Goal: Information Seeking & Learning: Learn about a topic

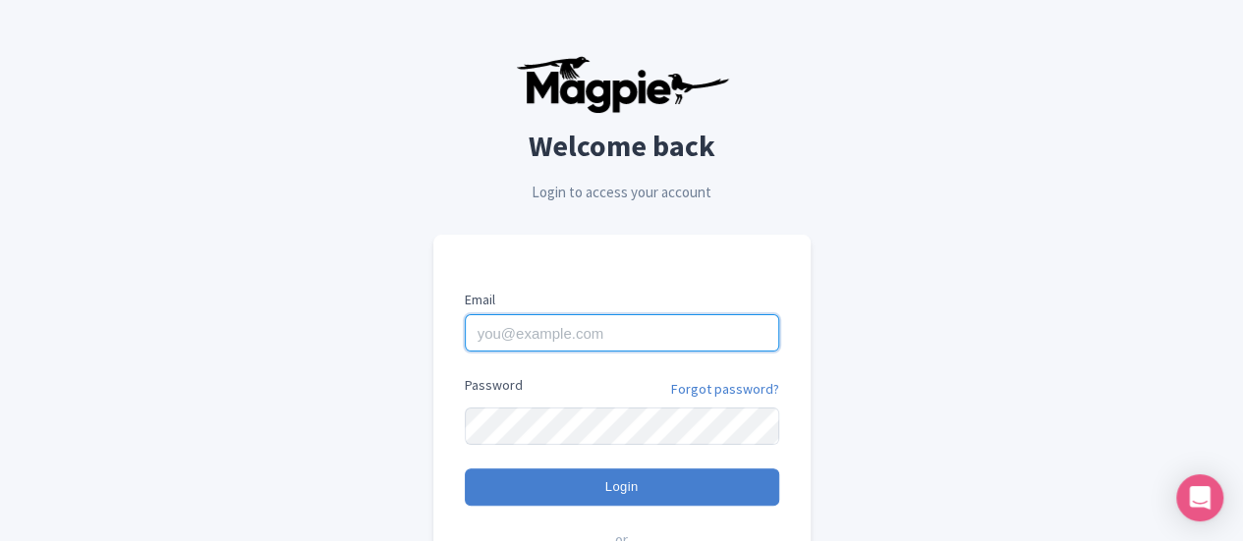
drag, startPoint x: 599, startPoint y: 328, endPoint x: 596, endPoint y: 351, distance: 22.9
click at [599, 328] on input "Email" at bounding box center [622, 332] width 314 height 37
type input "[EMAIL_ADDRESS][DOMAIN_NAME]"
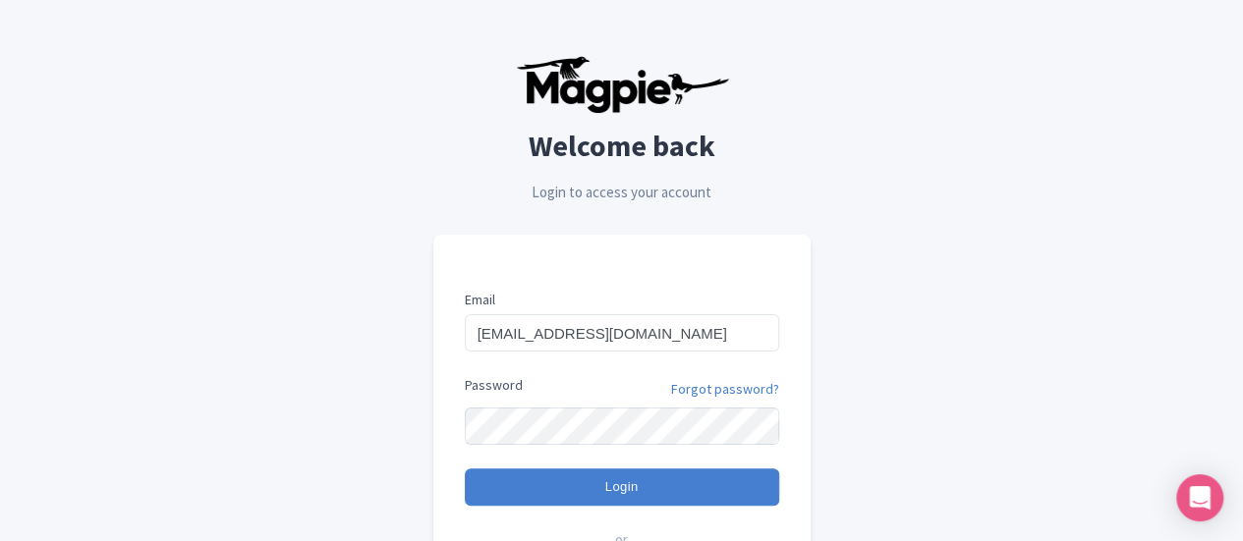
drag, startPoint x: 1162, startPoint y: 201, endPoint x: 1006, endPoint y: 258, distance: 165.4
click at [1109, 201] on div "Welcome back Login to access your account Email aurore.vergnolle@ceetiz.com Pas…" at bounding box center [622, 383] width 975 height 767
click at [465, 469] on input "Login" at bounding box center [622, 487] width 314 height 37
type input "Logging in..."
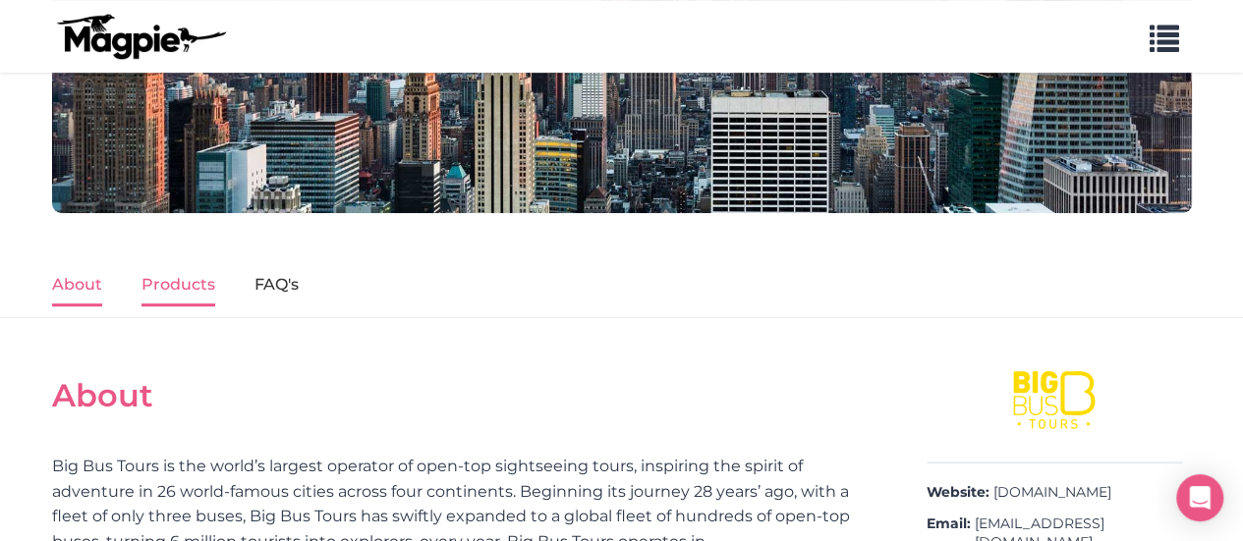
click at [194, 273] on link "Products" at bounding box center [179, 285] width 74 height 41
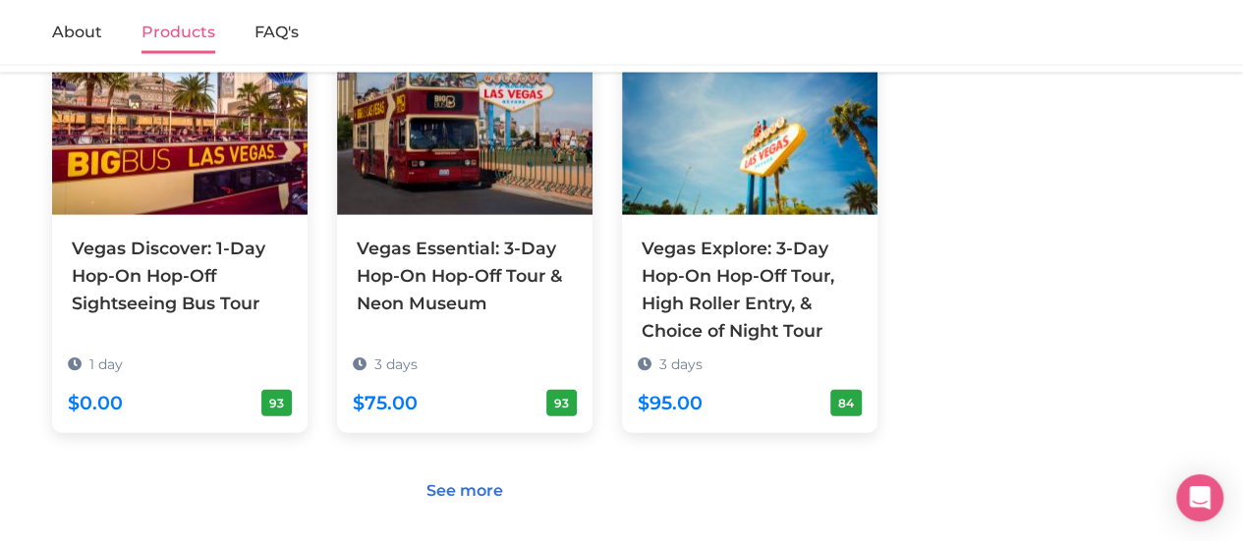
scroll to position [2180, 0]
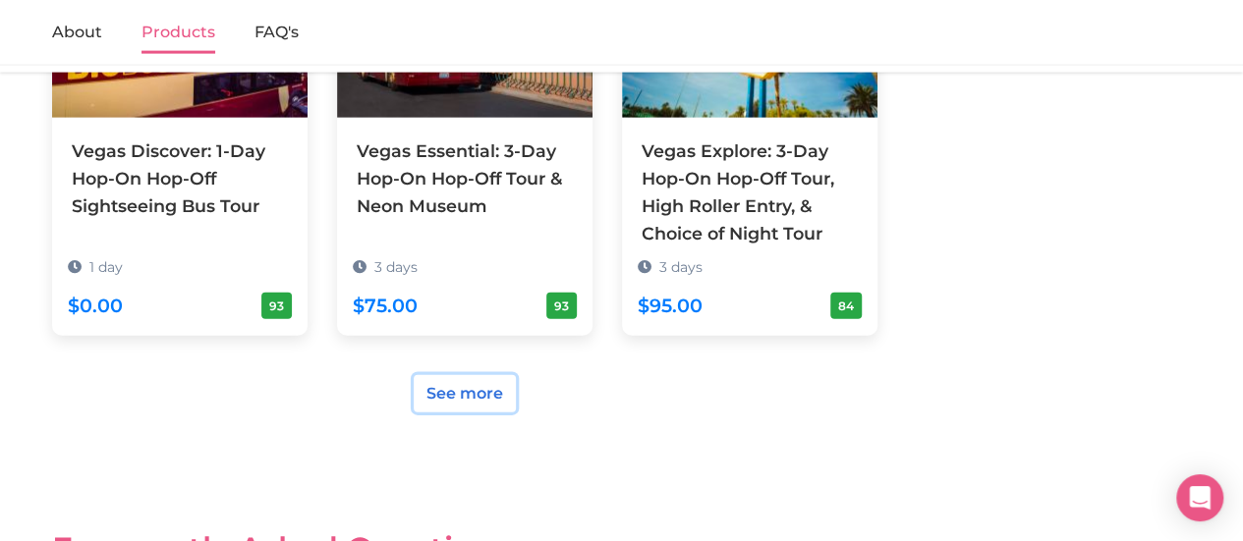
click at [460, 375] on link "See more" at bounding box center [465, 393] width 102 height 37
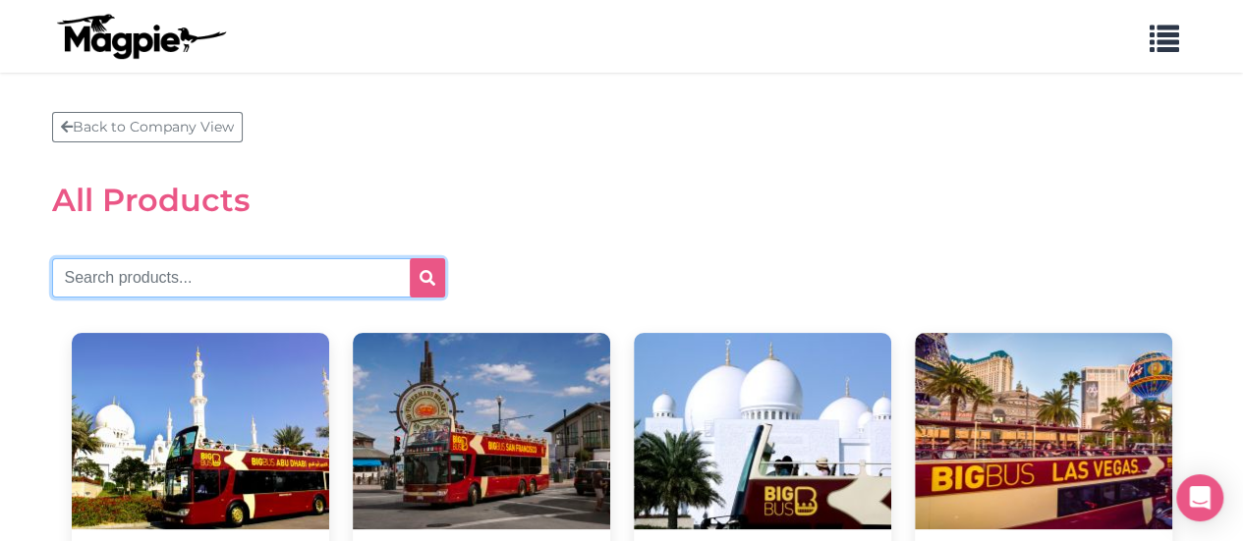
click at [238, 281] on input "text" at bounding box center [248, 277] width 393 height 39
type input "vienna"
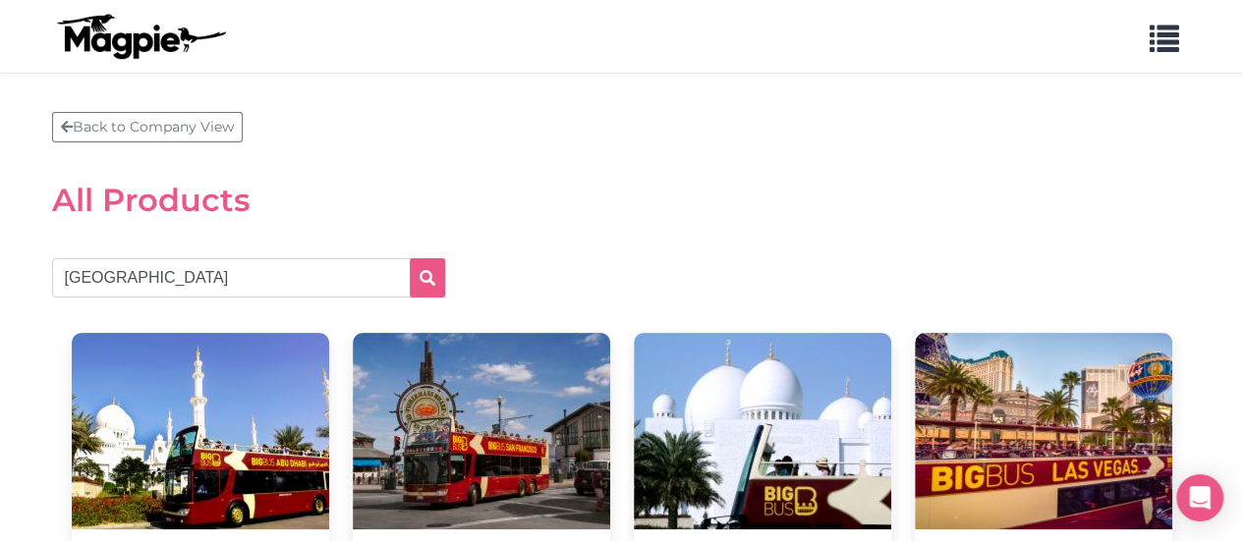
drag, startPoint x: 606, startPoint y: 209, endPoint x: 603, endPoint y: 219, distance: 10.3
click at [605, 217] on h2 "All Products" at bounding box center [622, 200] width 1140 height 37
click at [442, 288] on button "submit" at bounding box center [427, 277] width 35 height 39
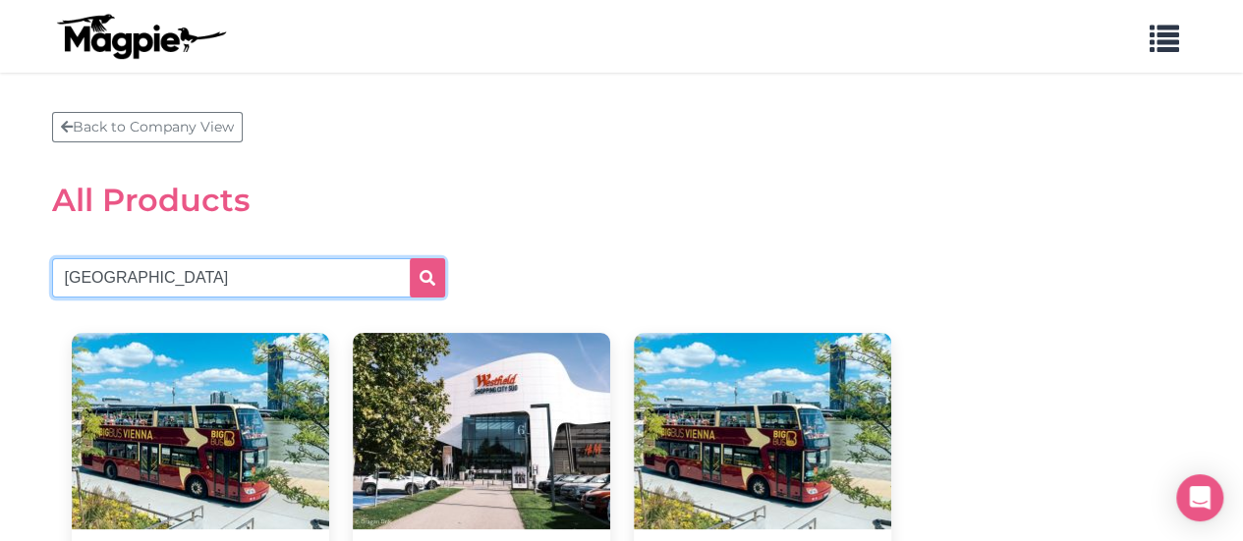
click at [150, 276] on input "[GEOGRAPHIC_DATA]" at bounding box center [248, 277] width 393 height 39
type input "v"
type input "discover"
click at [410, 258] on button "submit" at bounding box center [427, 277] width 35 height 39
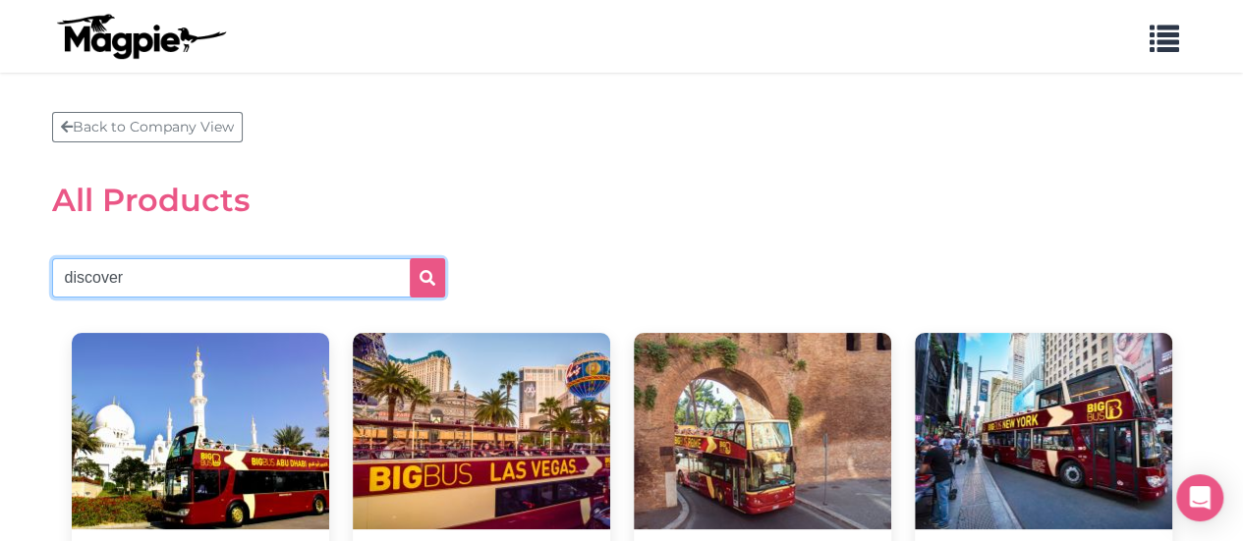
click at [203, 264] on input "discover" at bounding box center [248, 277] width 393 height 39
type input "d"
click at [193, 275] on input "vienna" at bounding box center [248, 277] width 393 height 39
type input "v"
type input "vienna"
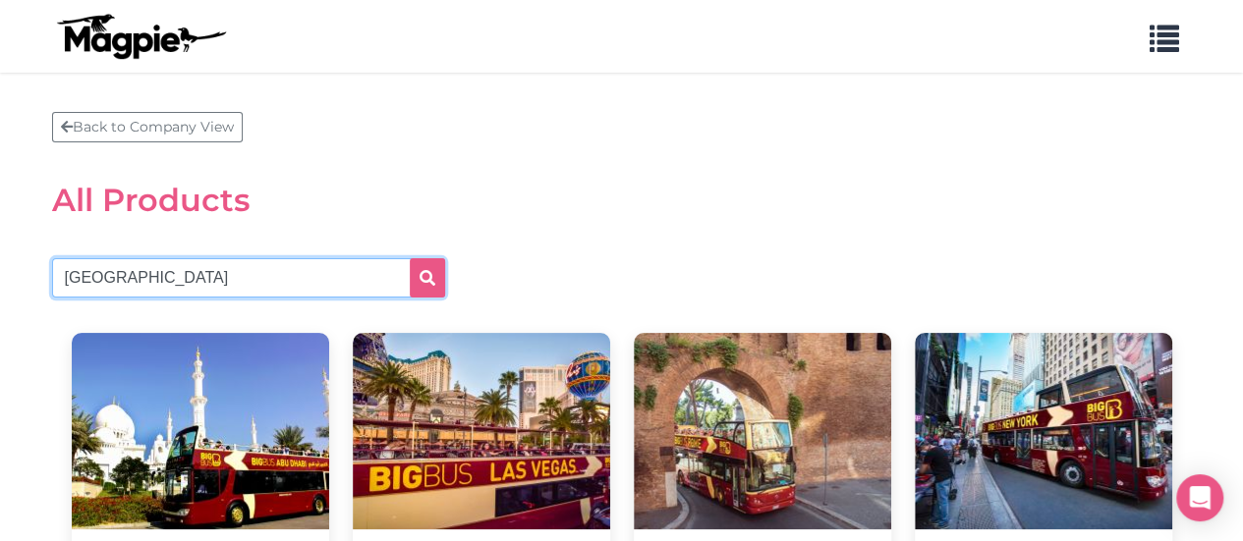
click at [410, 258] on button "submit" at bounding box center [427, 277] width 35 height 39
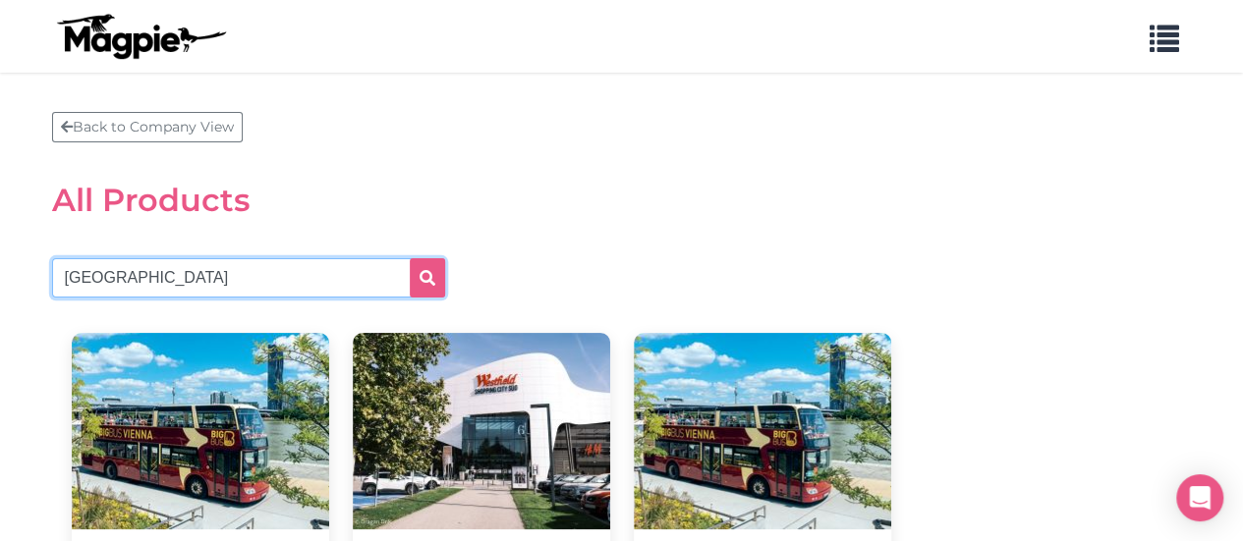
drag, startPoint x: 199, startPoint y: 276, endPoint x: 0, endPoint y: 280, distance: 198.5
click at [2, 280] on section "Back to Company View All Products [GEOGRAPHIC_DATA] Best of [GEOGRAPHIC_DATA]: …" at bounding box center [621, 440] width 1243 height 735
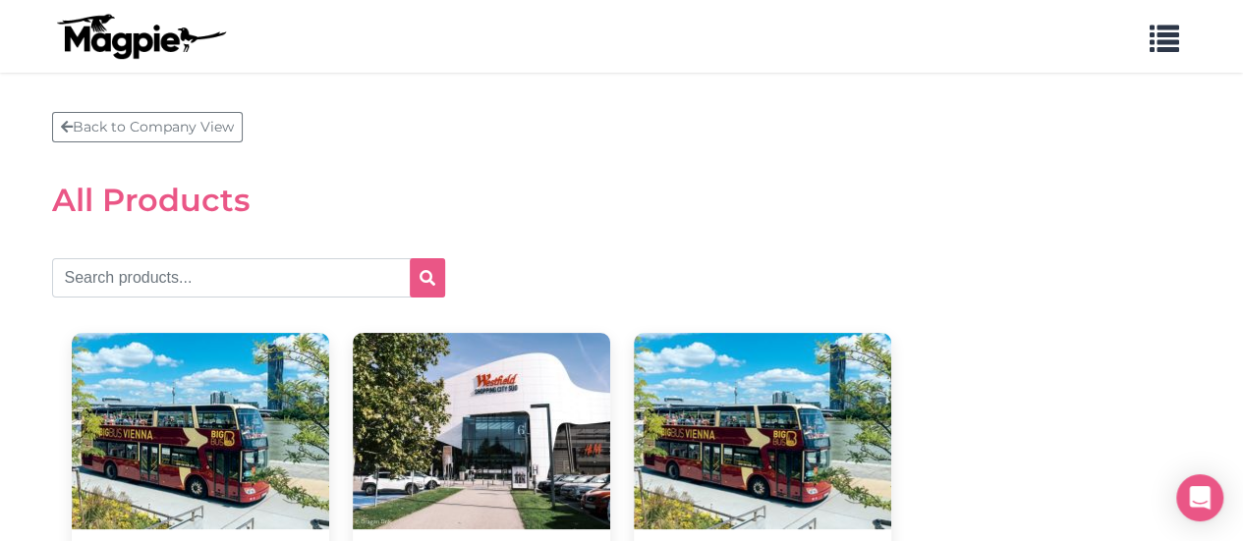
click at [96, 142] on section "Back to Company View All Products Best of Vienna: 5-in-1 Pass 15 minutes 84 Big…" at bounding box center [622, 440] width 1140 height 656
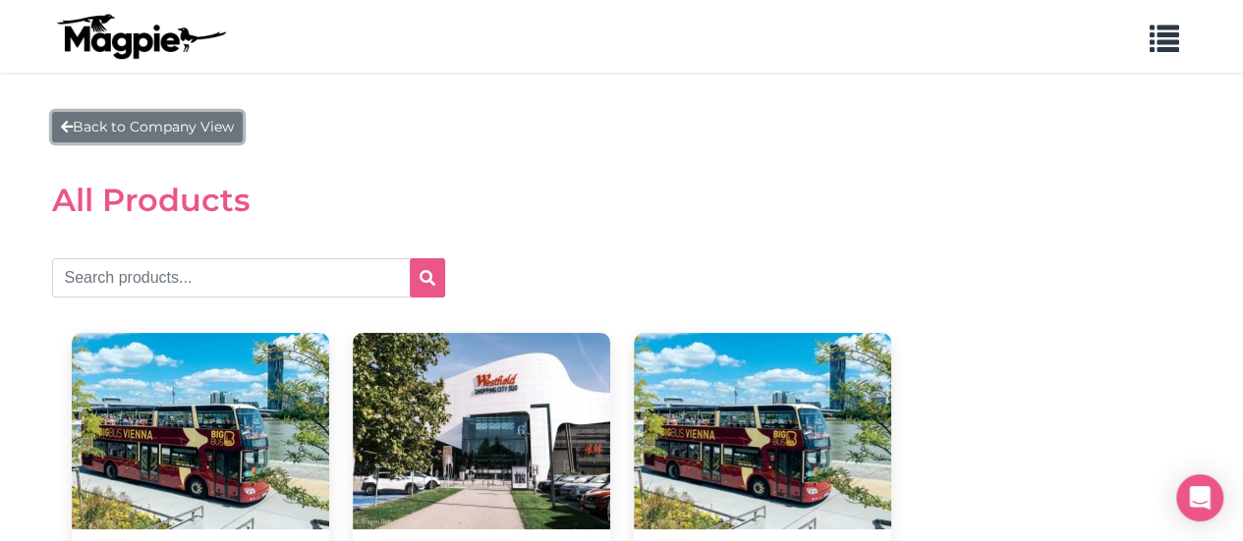
click at [109, 125] on link "Back to Company View" at bounding box center [147, 127] width 191 height 30
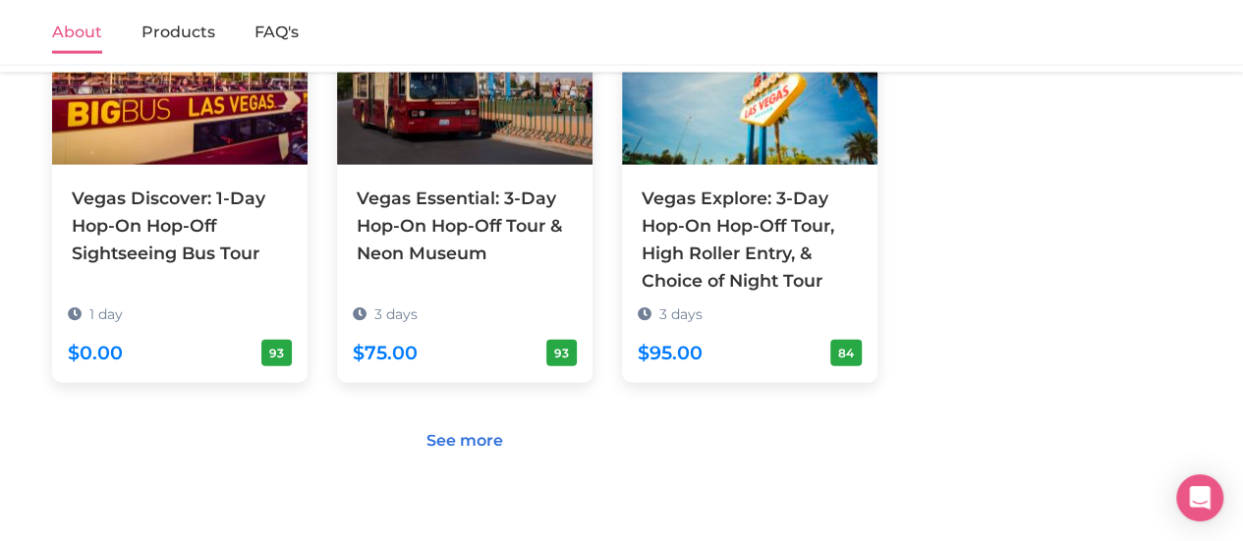
scroll to position [2127, 0]
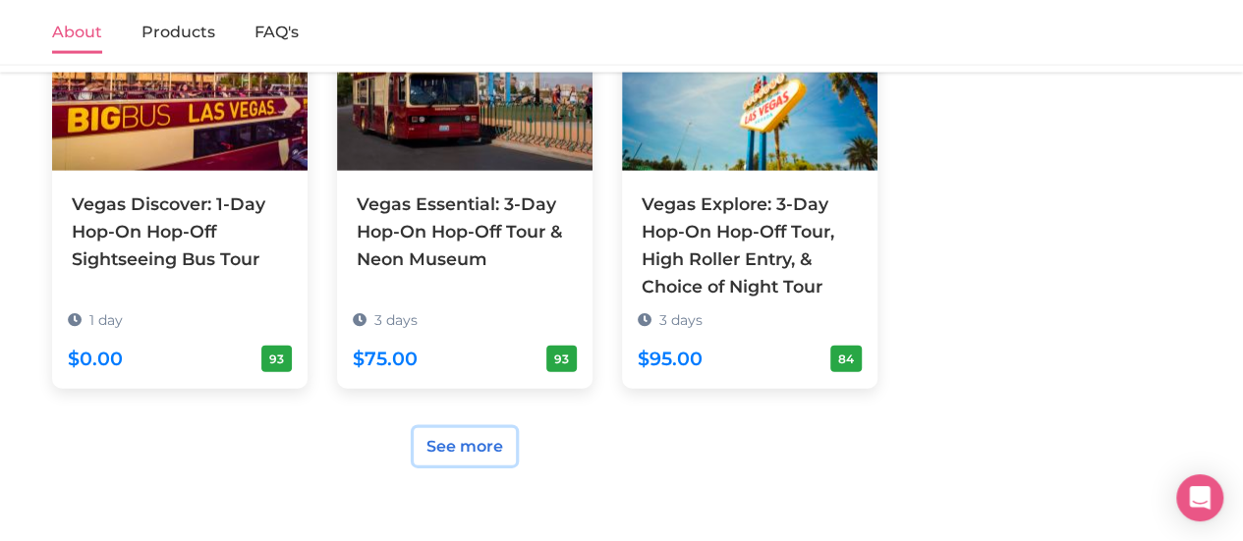
click at [447, 428] on link "See more" at bounding box center [465, 446] width 102 height 37
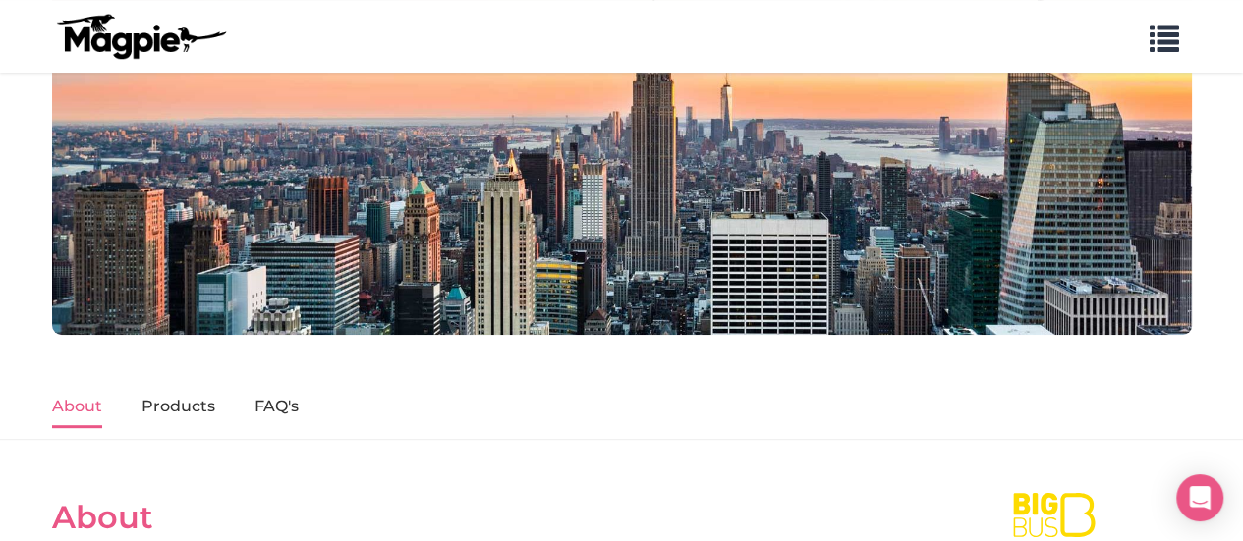
scroll to position [295, 0]
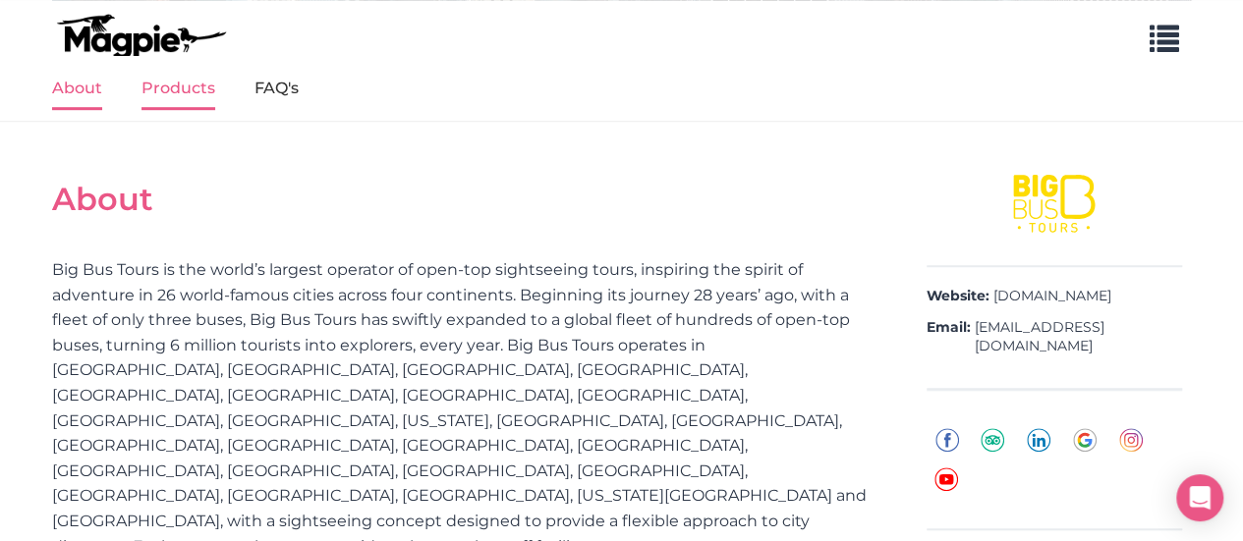
click at [202, 97] on link "Products" at bounding box center [179, 89] width 74 height 41
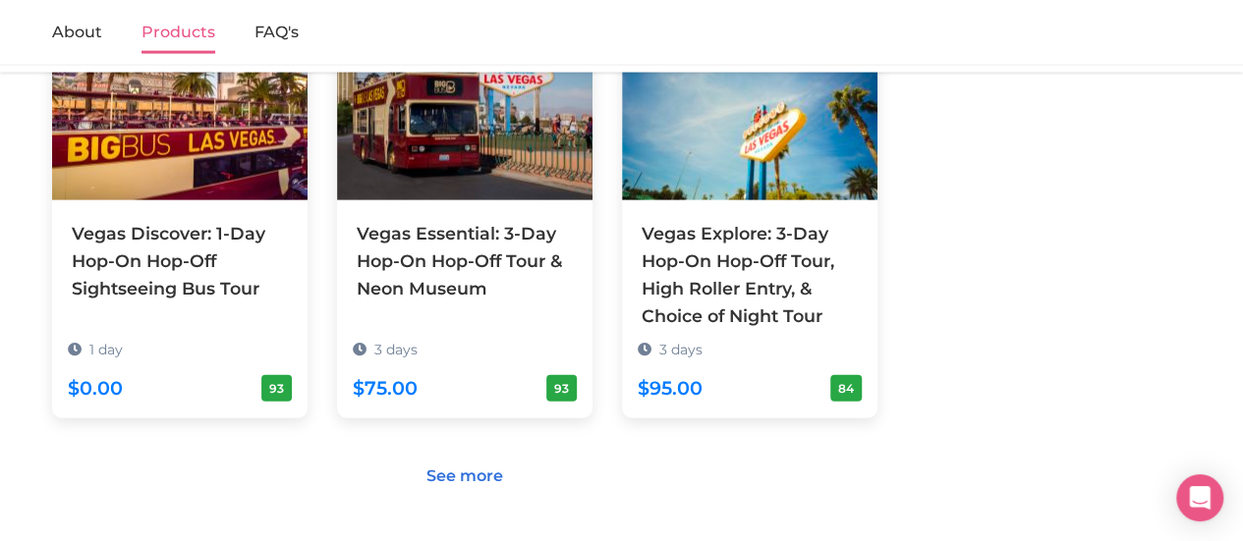
scroll to position [2180, 0]
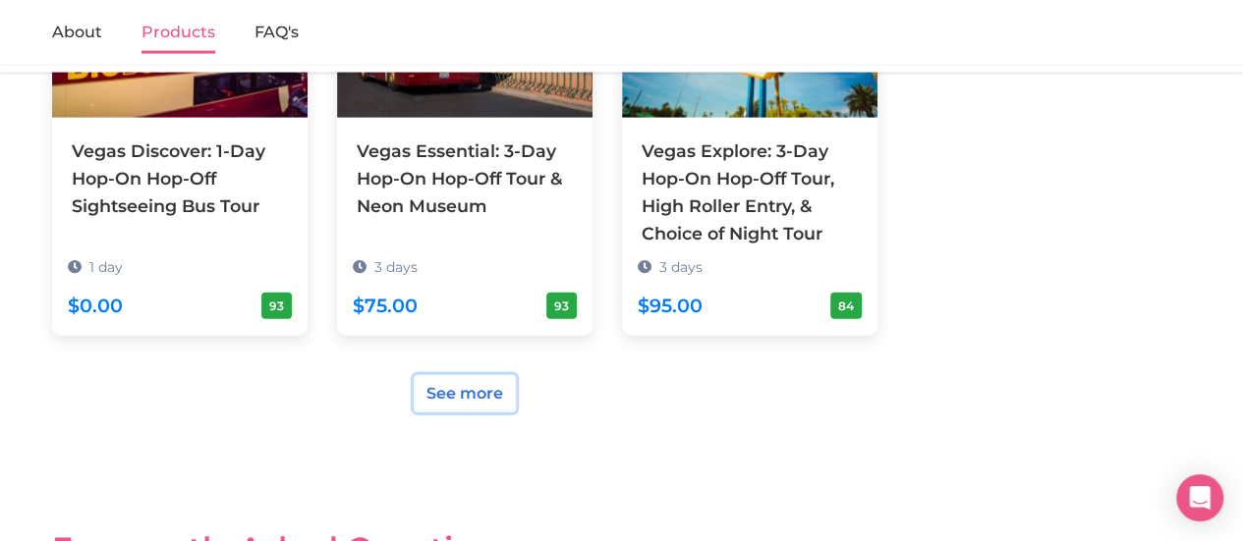
click at [482, 375] on link "See more" at bounding box center [465, 393] width 102 height 37
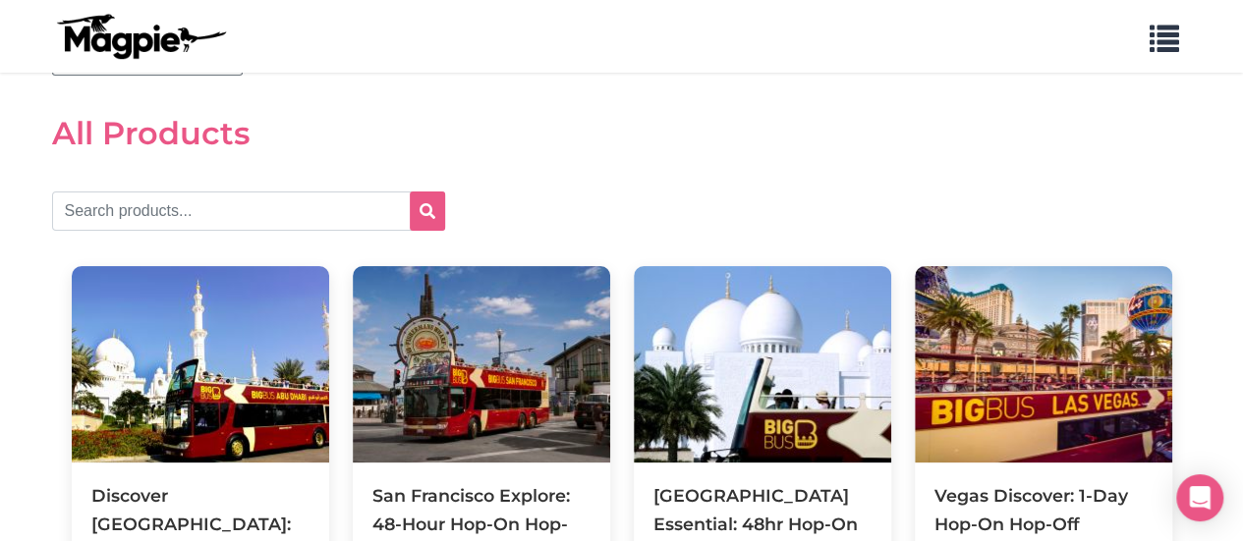
scroll to position [98, 0]
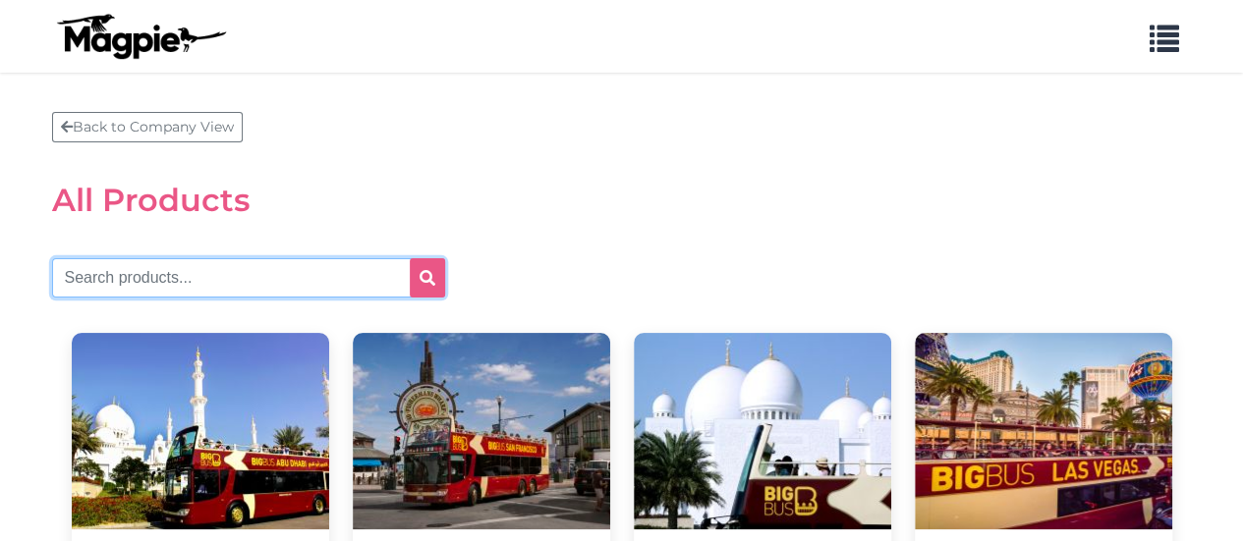
click at [228, 289] on input "text" at bounding box center [248, 277] width 393 height 39
type input "[GEOGRAPHIC_DATA]"
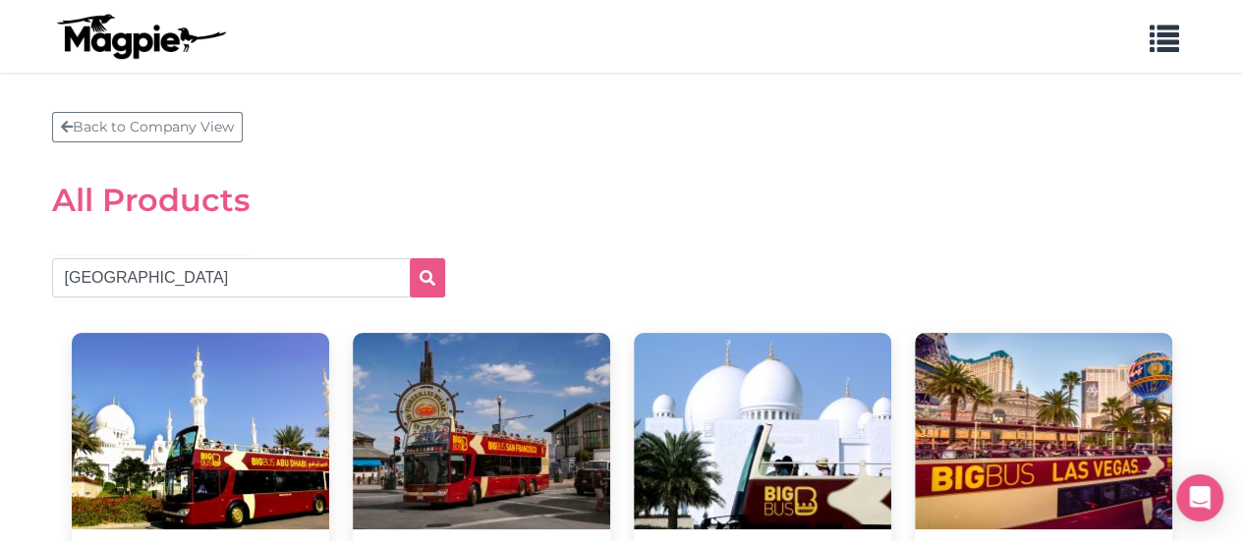
click at [640, 217] on h2 "All Products" at bounding box center [622, 200] width 1140 height 37
click at [412, 272] on button "submit" at bounding box center [427, 277] width 35 height 39
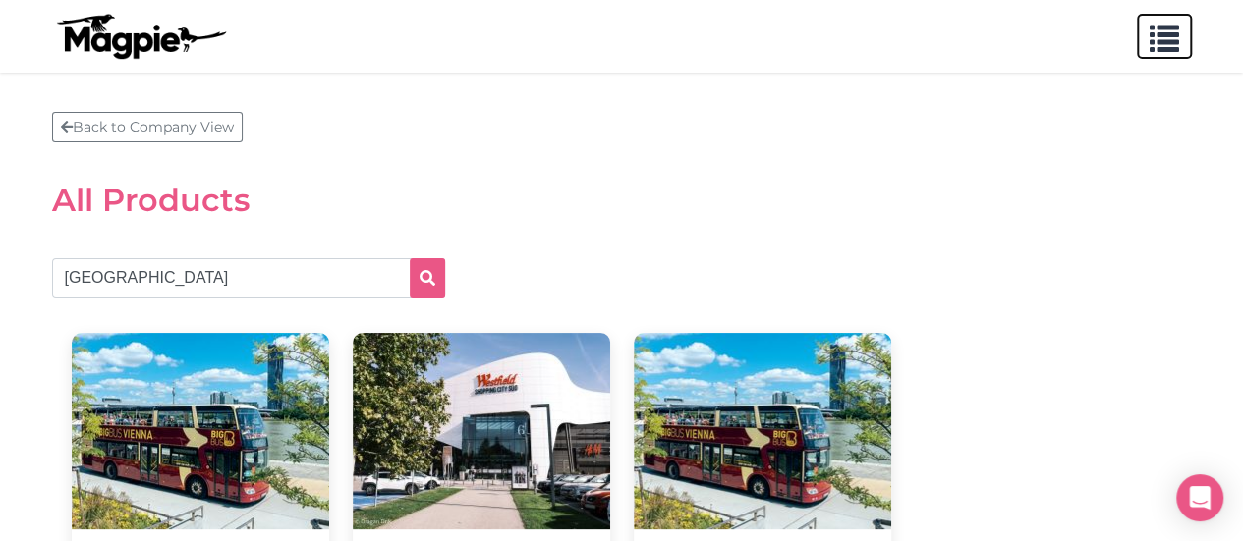
click at [1171, 27] on span "button" at bounding box center [1164, 34] width 29 height 29
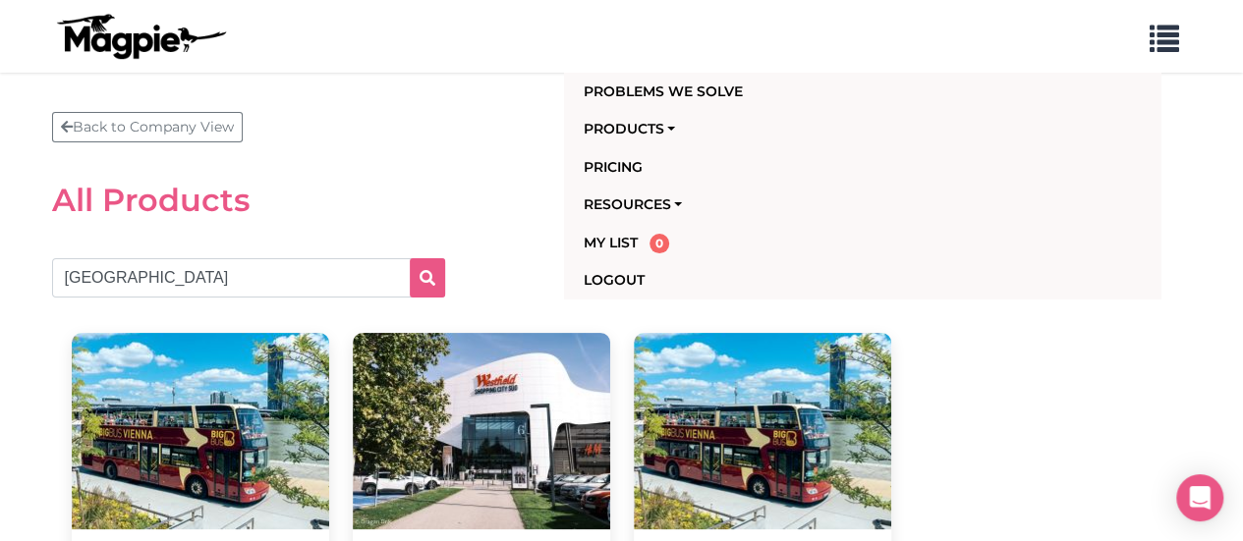
click at [383, 183] on h2 "All Products" at bounding box center [622, 200] width 1140 height 37
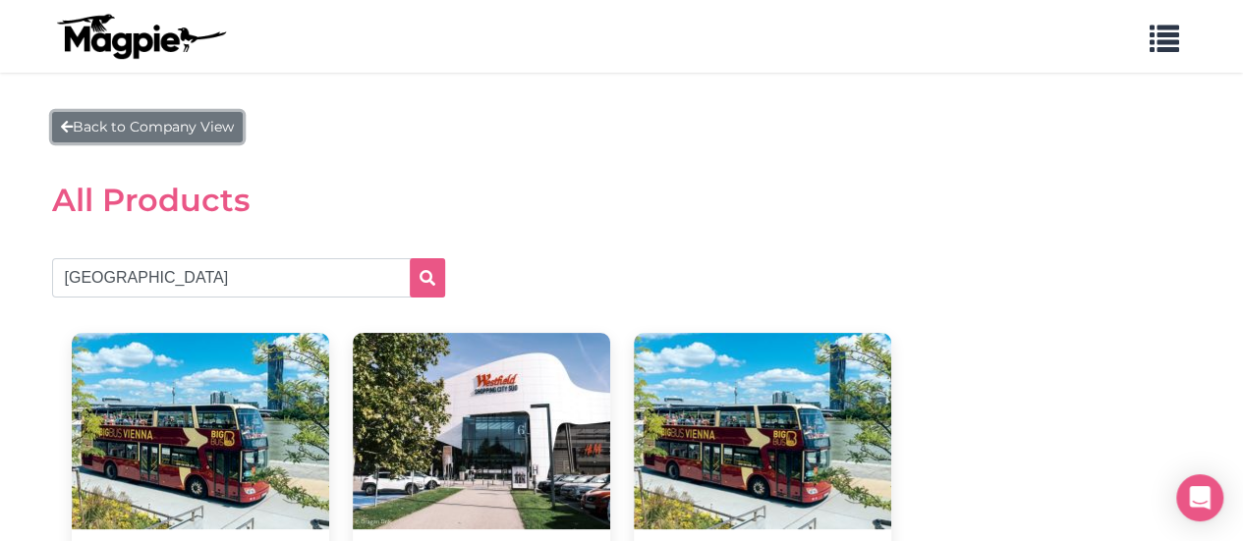
click at [108, 131] on link "Back to Company View" at bounding box center [147, 127] width 191 height 30
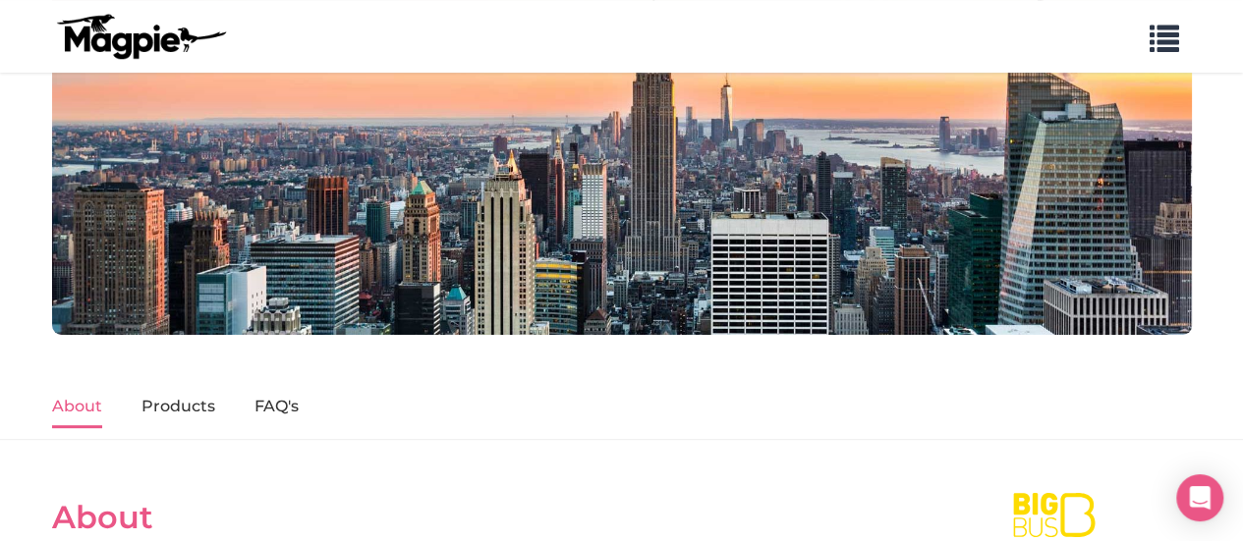
scroll to position [197, 0]
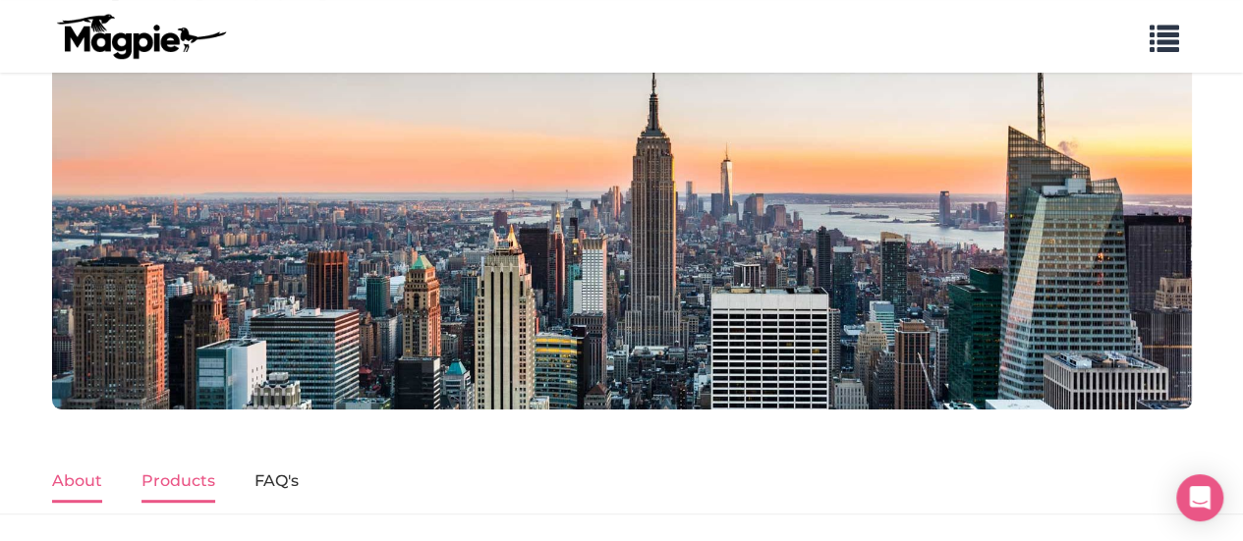
click at [195, 496] on link "Products" at bounding box center [179, 482] width 74 height 41
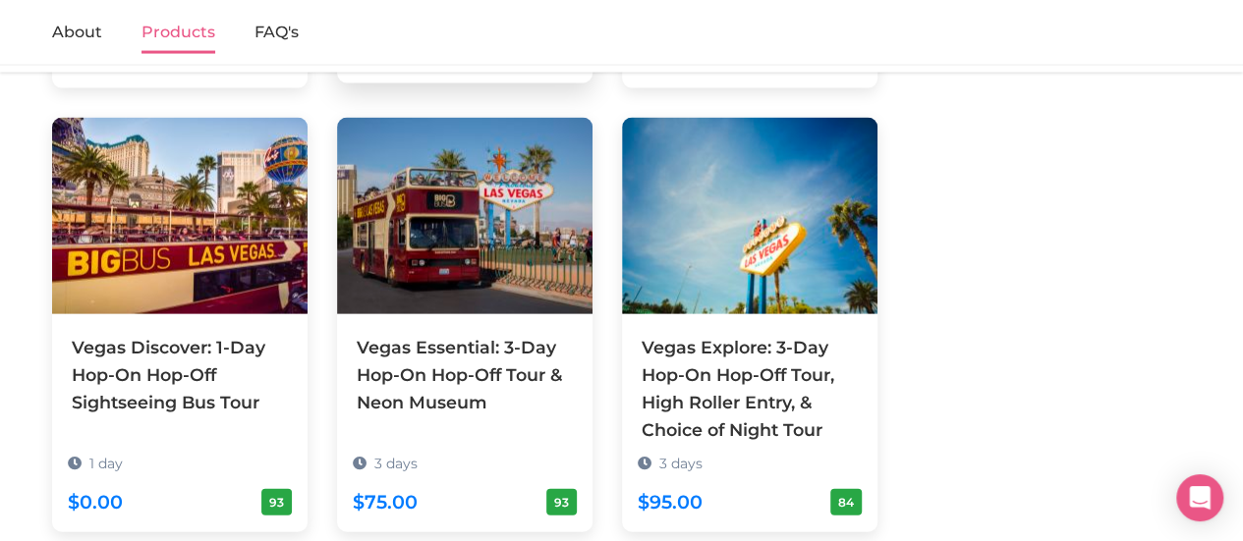
scroll to position [2278, 0]
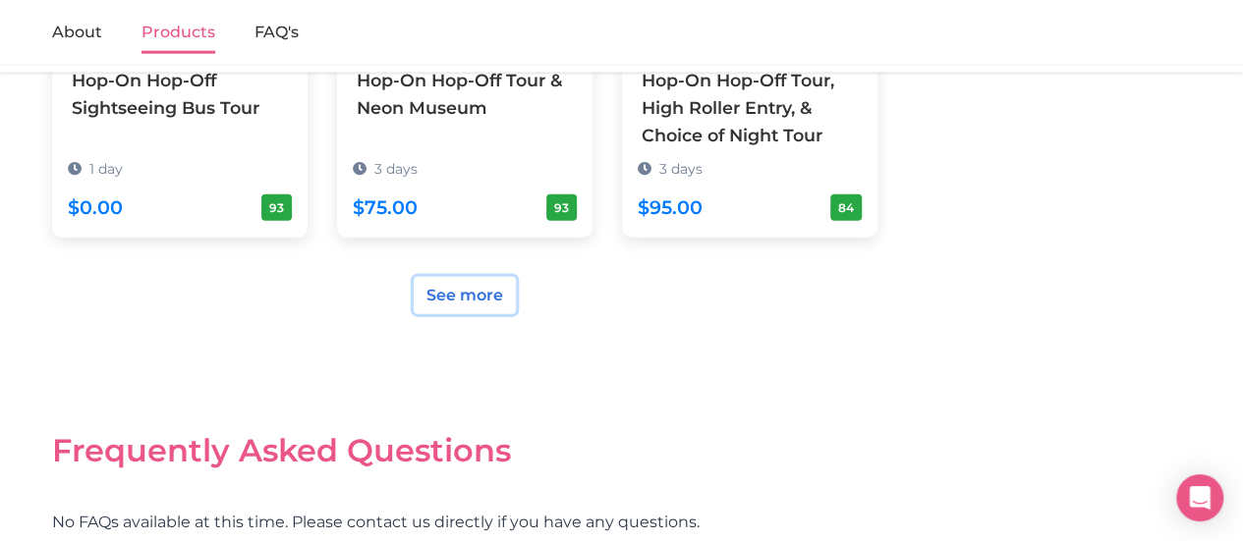
click at [441, 277] on link "See more" at bounding box center [465, 295] width 102 height 37
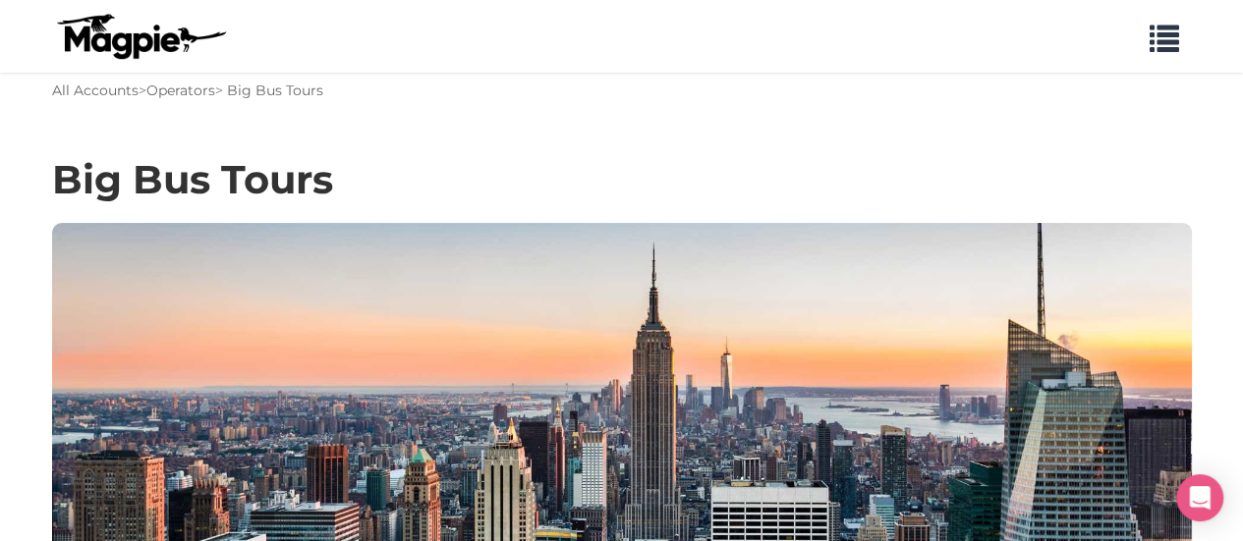
scroll to position [0, 0]
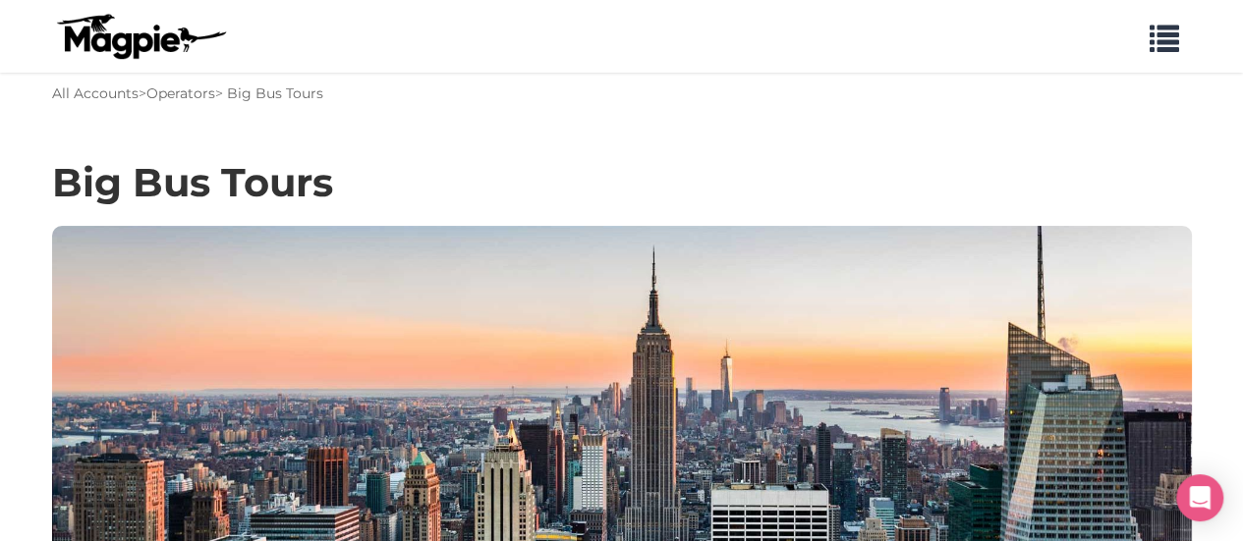
click at [947, 176] on div "Big Bus Tours" at bounding box center [622, 192] width 1140 height 67
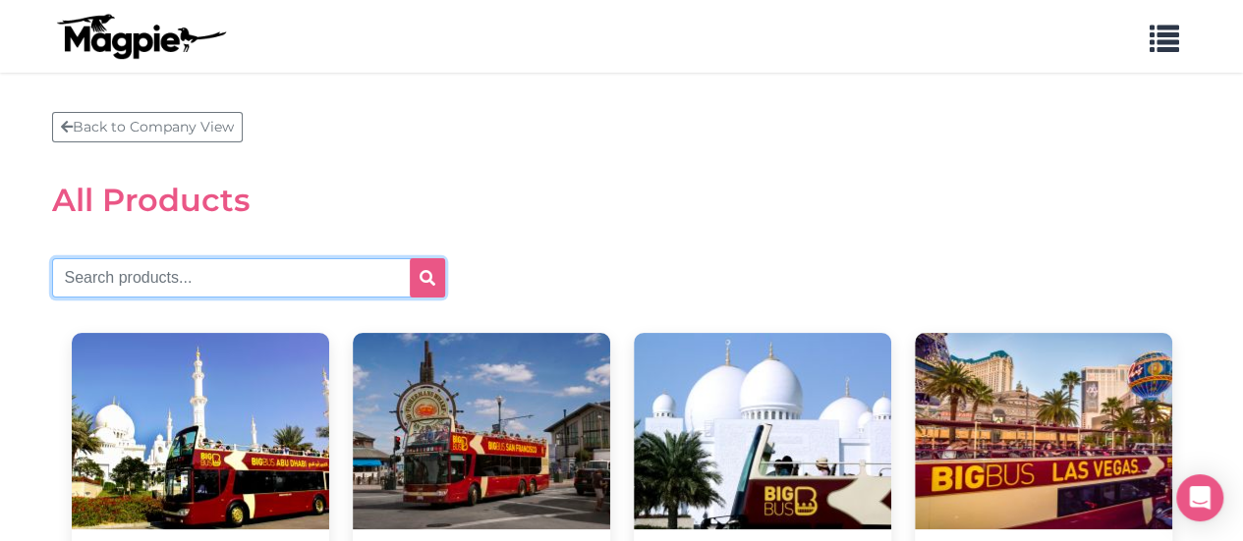
click at [200, 272] on input "text" at bounding box center [248, 277] width 393 height 39
drag, startPoint x: 206, startPoint y: 268, endPoint x: 300, endPoint y: 262, distance: 93.5
click at [206, 268] on input "text" at bounding box center [248, 277] width 393 height 39
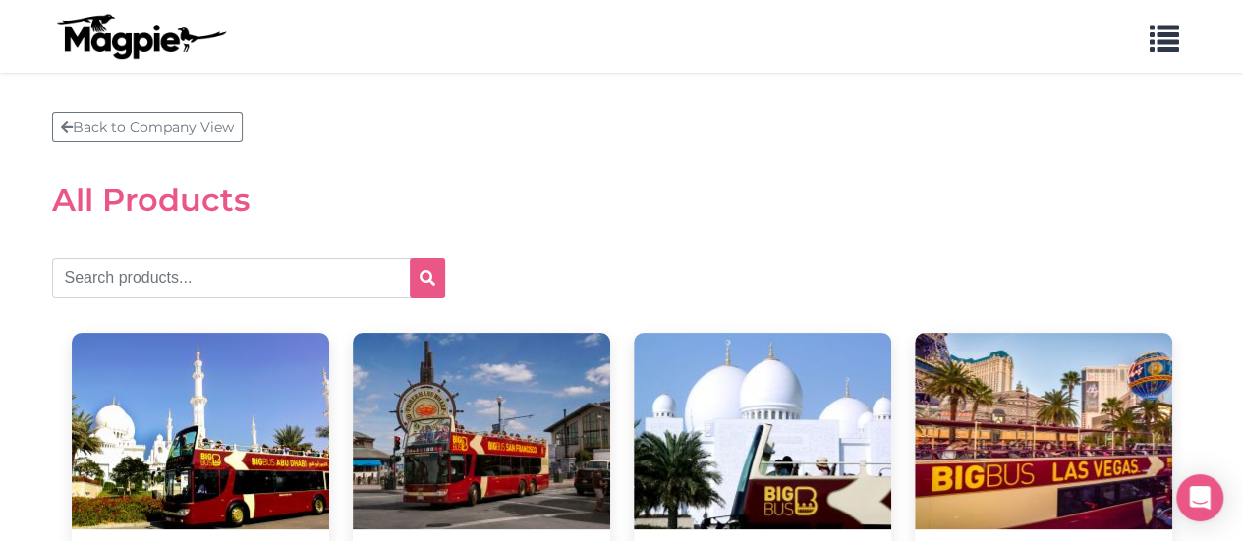
click at [927, 184] on h2 "All Products" at bounding box center [622, 200] width 1140 height 37
click at [1160, 28] on span "button" at bounding box center [1164, 34] width 29 height 29
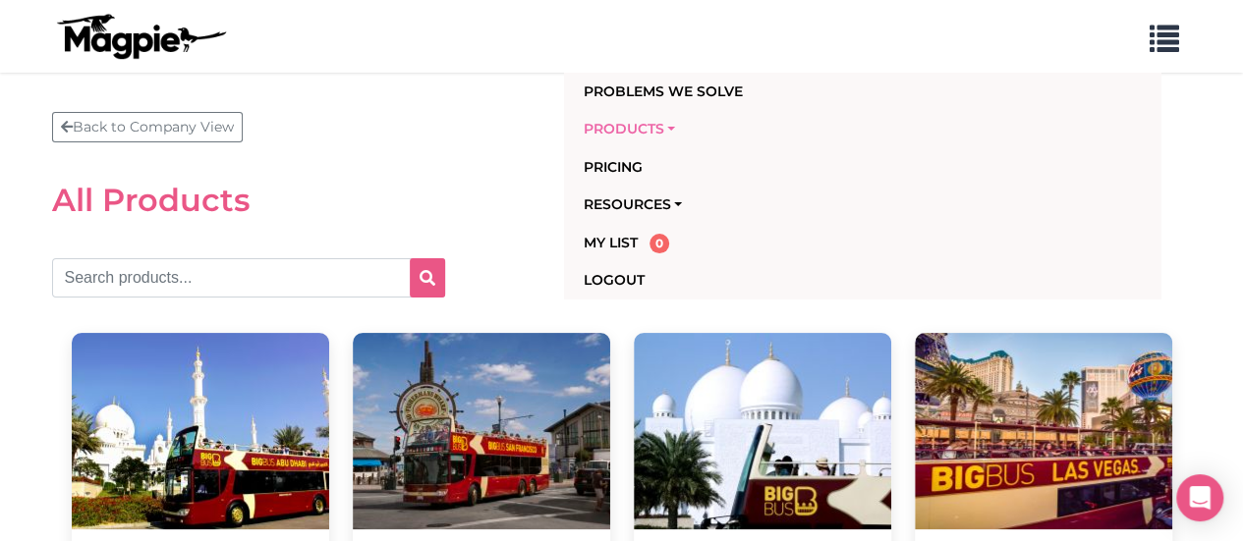
click at [656, 131] on link "Products" at bounding box center [823, 128] width 479 height 37
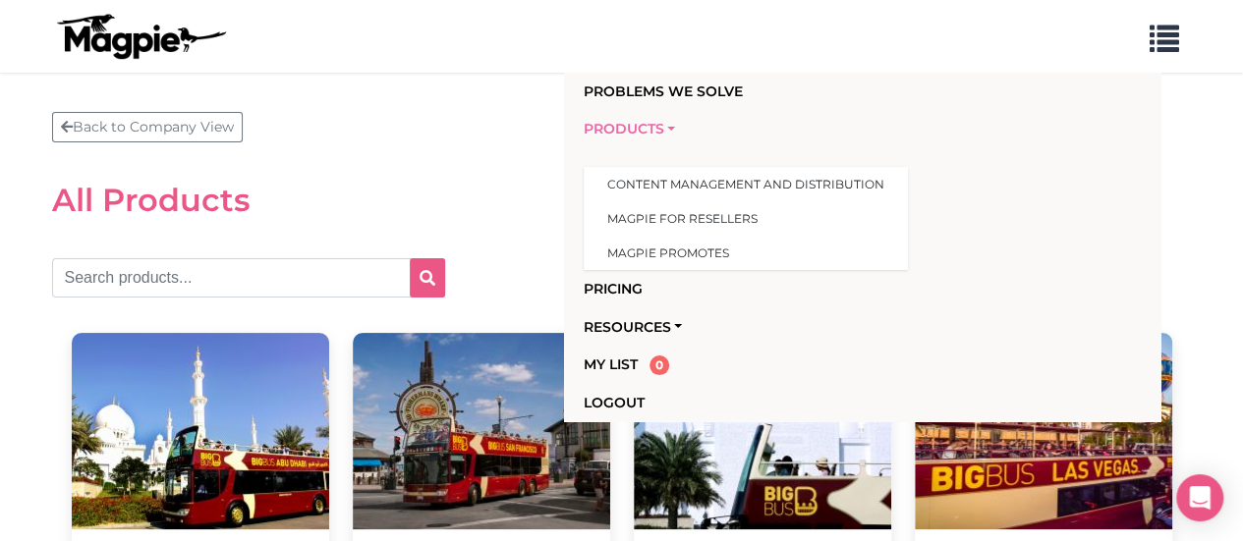
click at [664, 130] on link "Products" at bounding box center [823, 128] width 479 height 37
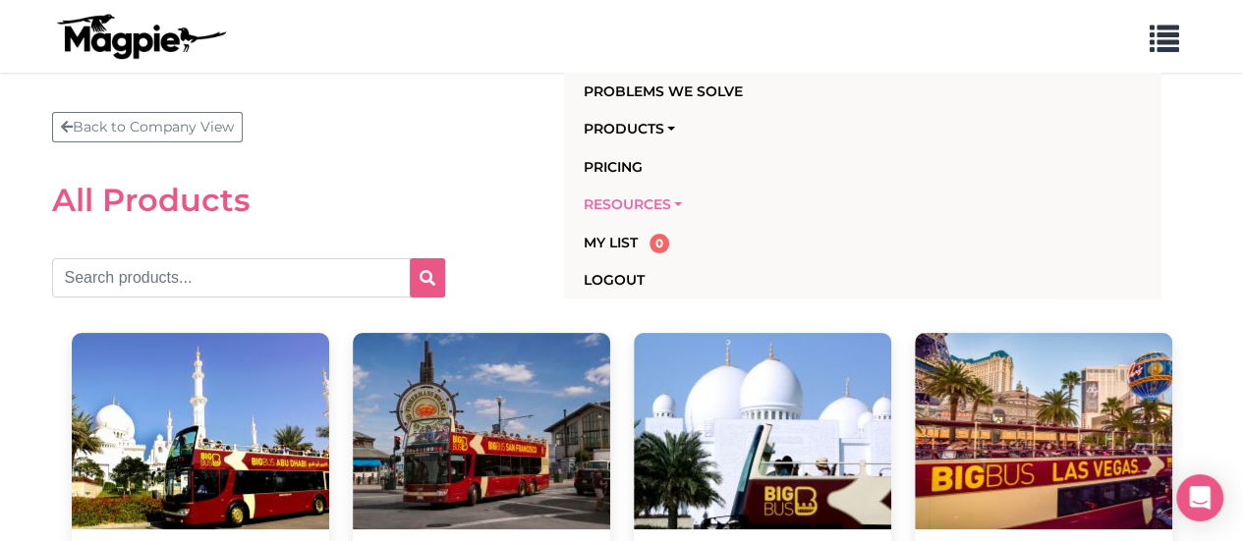
click at [631, 199] on link "Resources" at bounding box center [823, 204] width 479 height 37
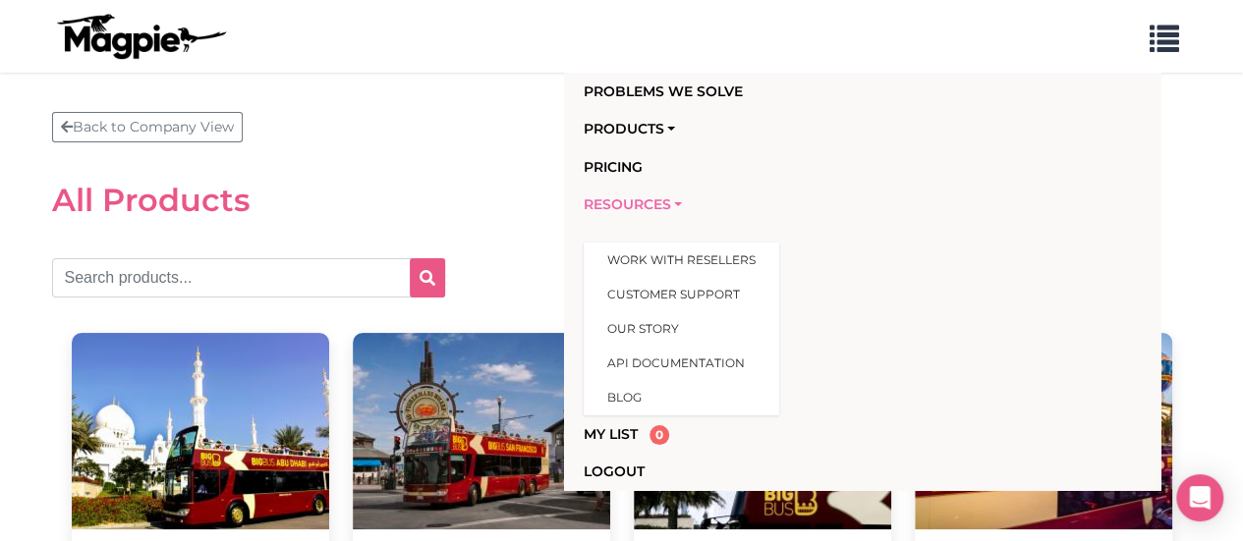
click at [631, 199] on link "Resources" at bounding box center [823, 204] width 479 height 37
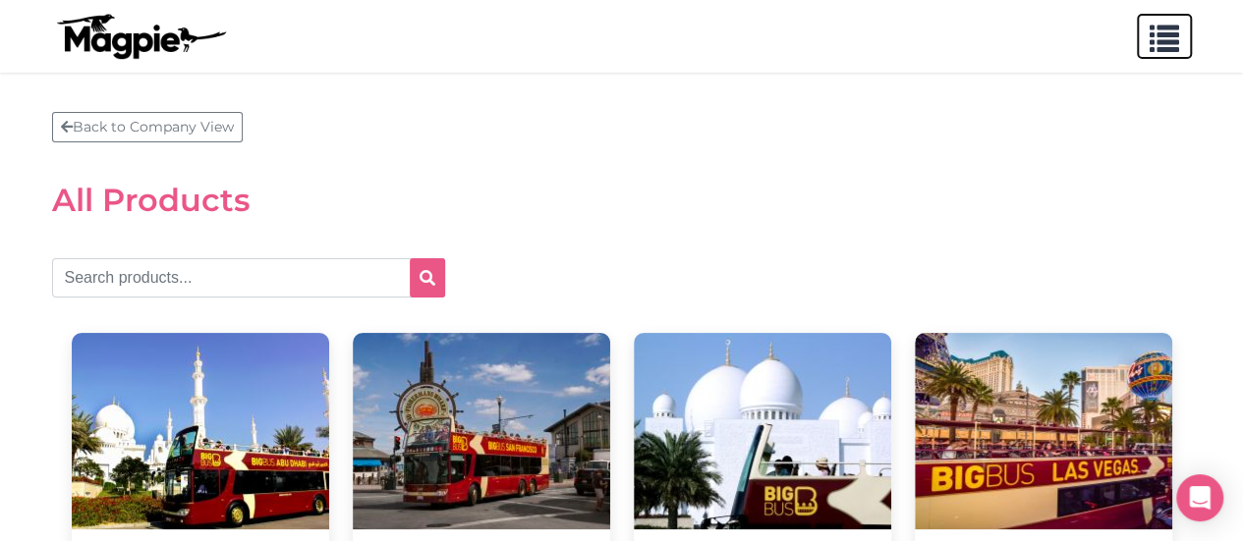
click at [1167, 36] on span "button" at bounding box center [1164, 34] width 29 height 29
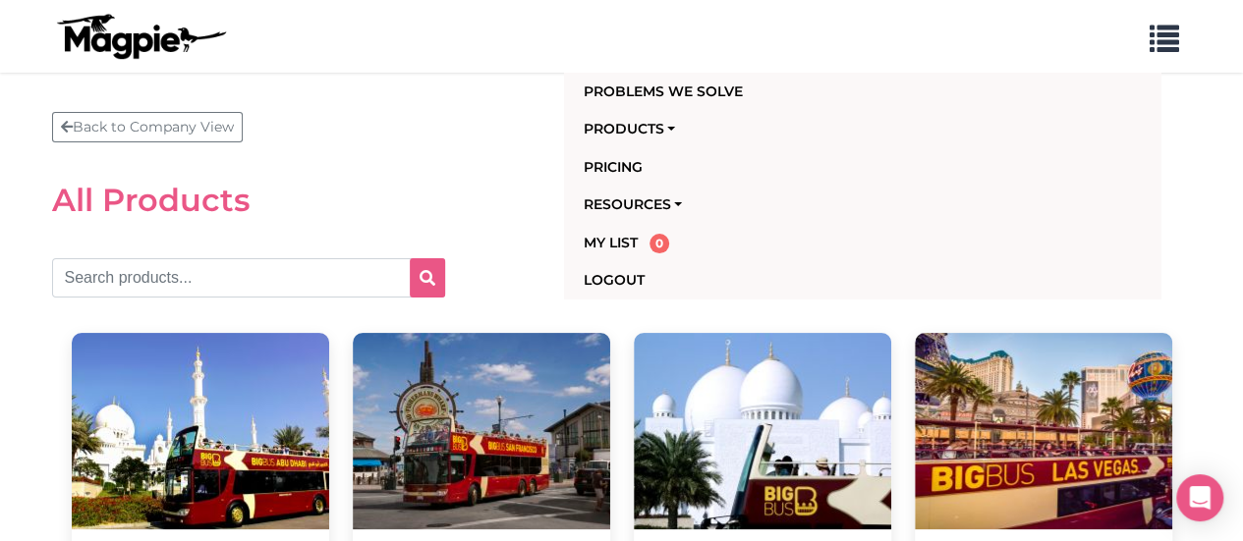
drag, startPoint x: 617, startPoint y: 283, endPoint x: 592, endPoint y: 280, distance: 25.7
click at [617, 284] on link "Logout" at bounding box center [823, 279] width 479 height 37
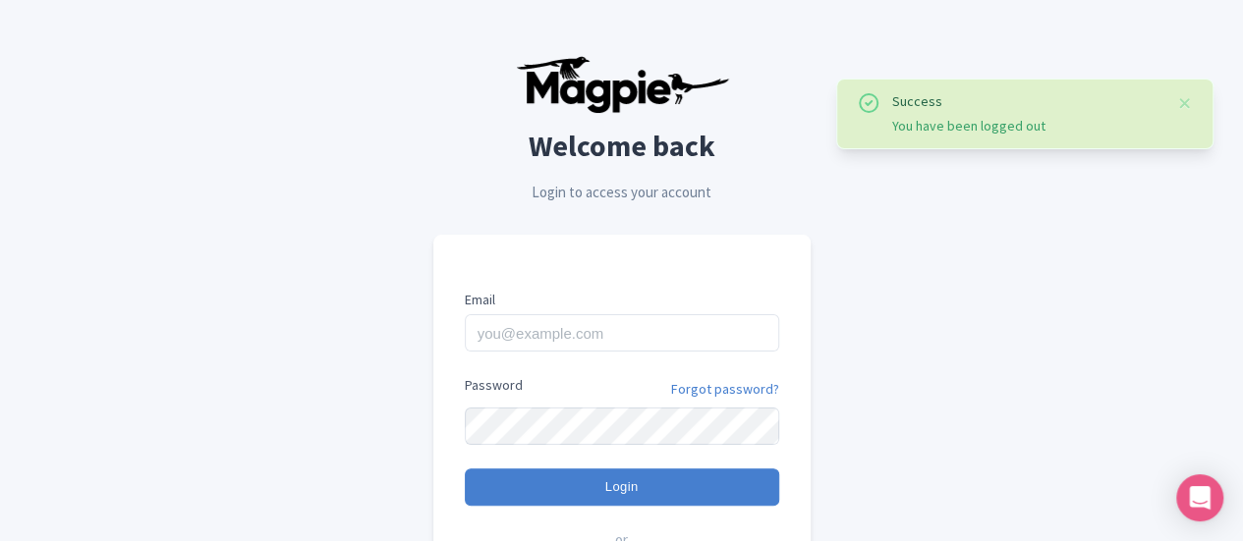
type input "[EMAIL_ADDRESS][DOMAIN_NAME]"
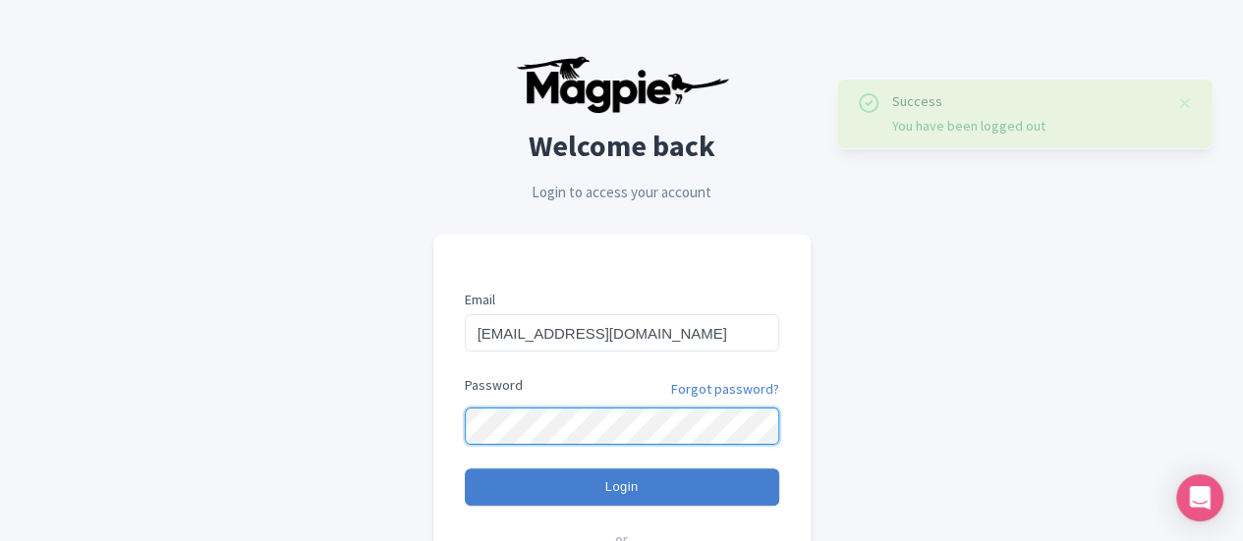
click at [465, 469] on input "Login" at bounding box center [622, 487] width 314 height 37
type input "Logging in..."
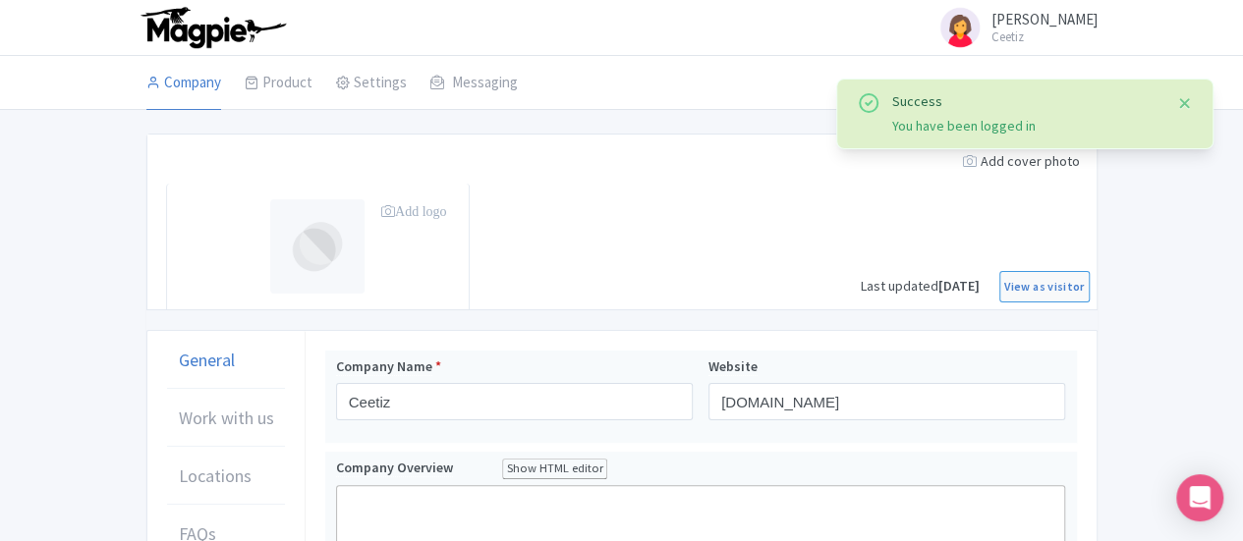
click at [1179, 104] on button "Close" at bounding box center [1185, 103] width 16 height 24
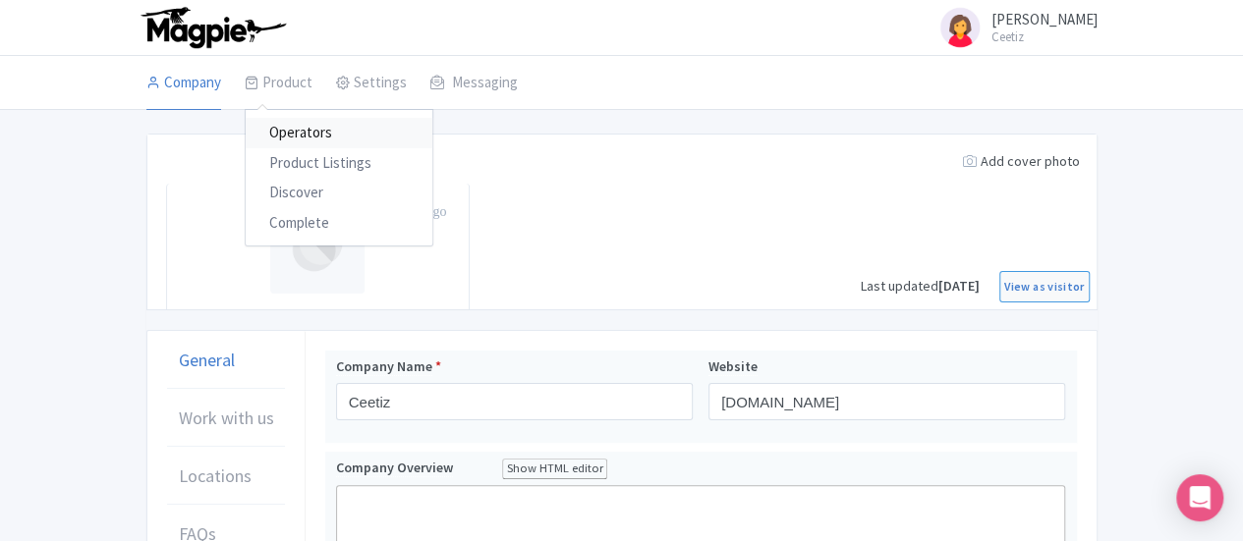
click at [246, 131] on link "Operators" at bounding box center [339, 133] width 187 height 30
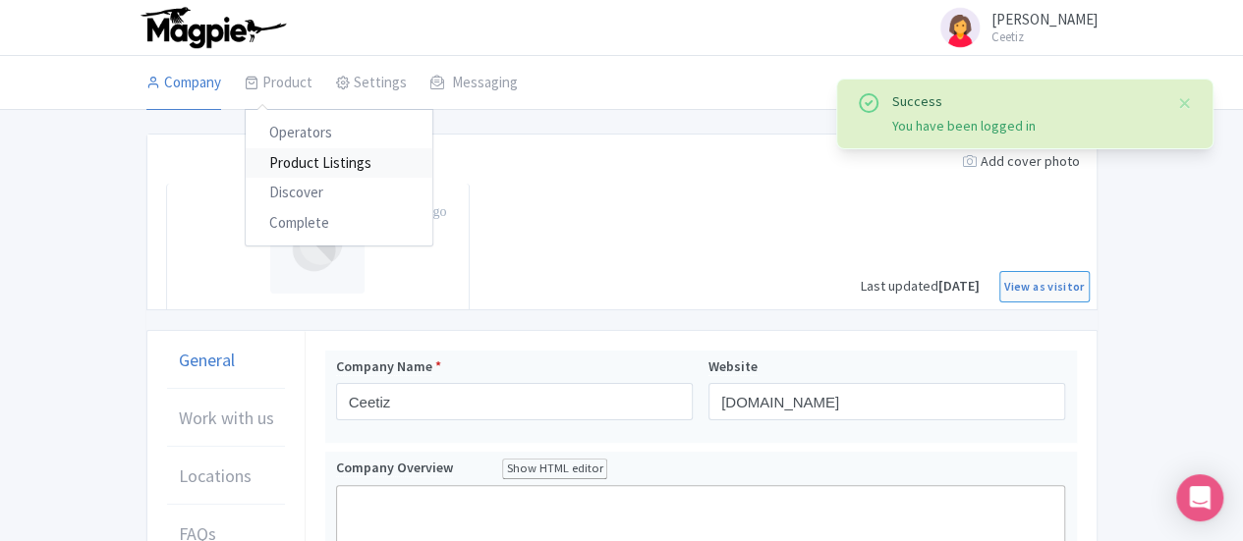
click at [246, 155] on link "Product Listings" at bounding box center [339, 163] width 187 height 30
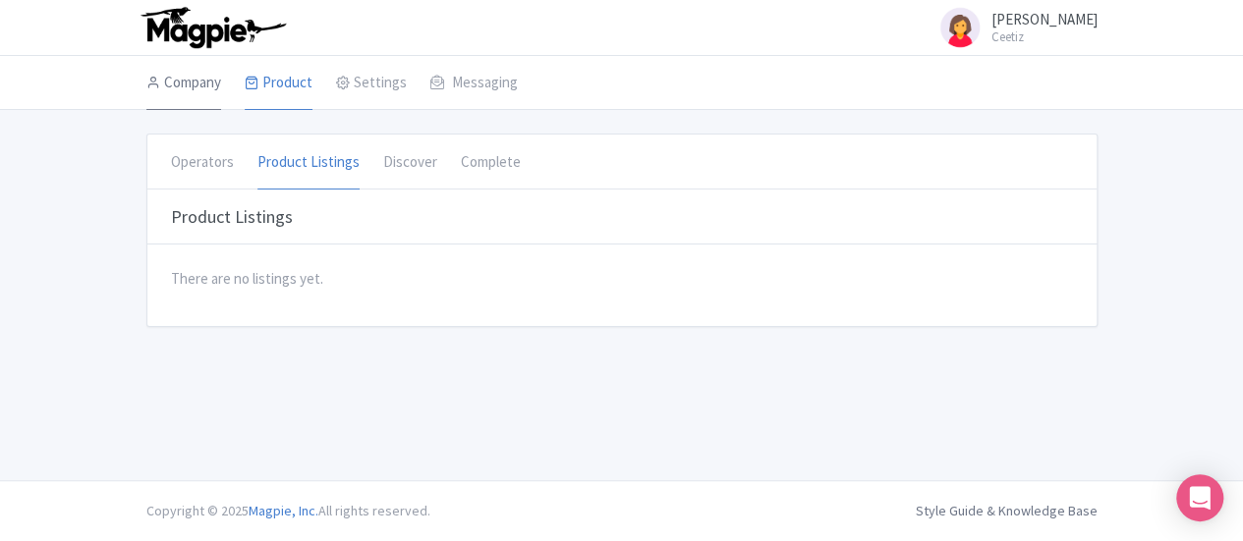
click at [146, 76] on link "Company" at bounding box center [183, 83] width 75 height 55
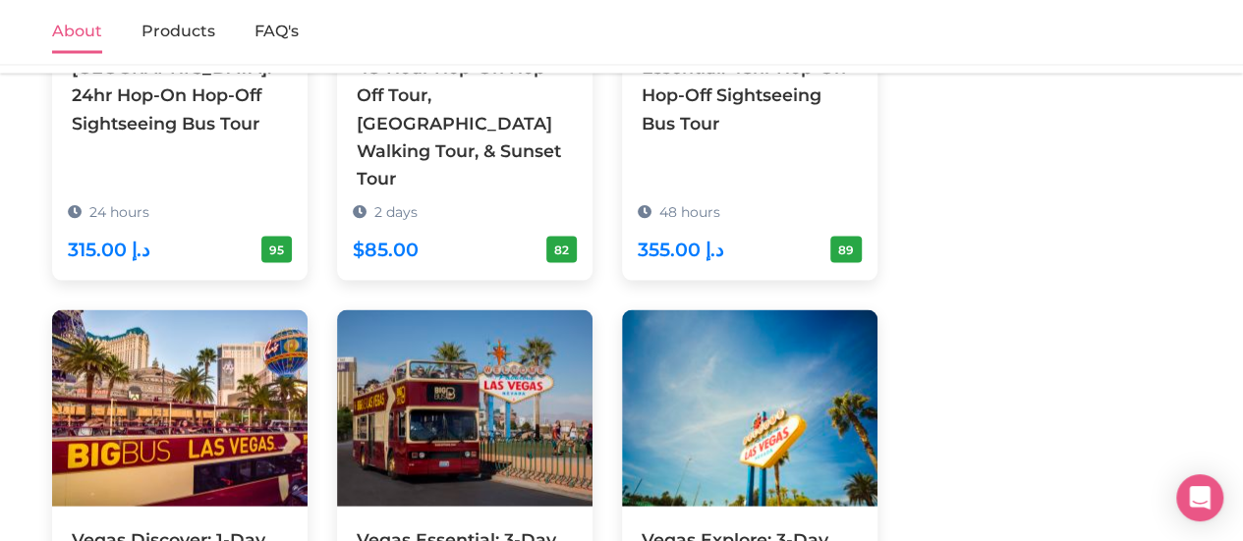
scroll to position [1474, 0]
